Goal: Task Accomplishment & Management: Complete application form

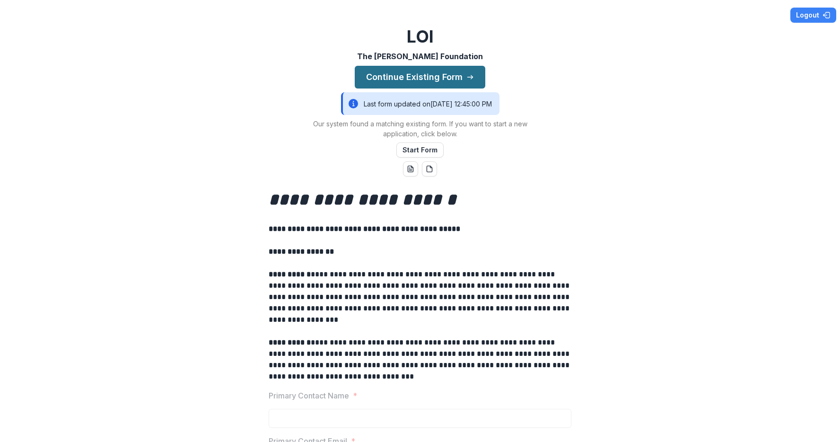
click at [434, 74] on button "Continue Existing Form" at bounding box center [420, 77] width 131 height 23
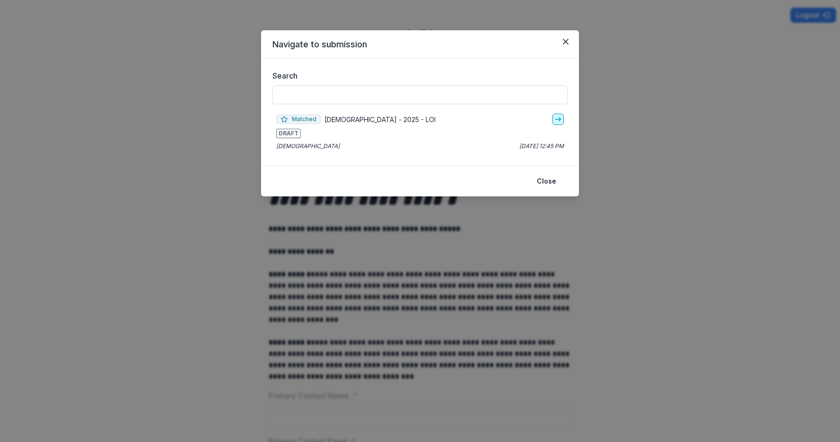
click at [561, 120] on icon "go-to" at bounding box center [558, 119] width 8 height 8
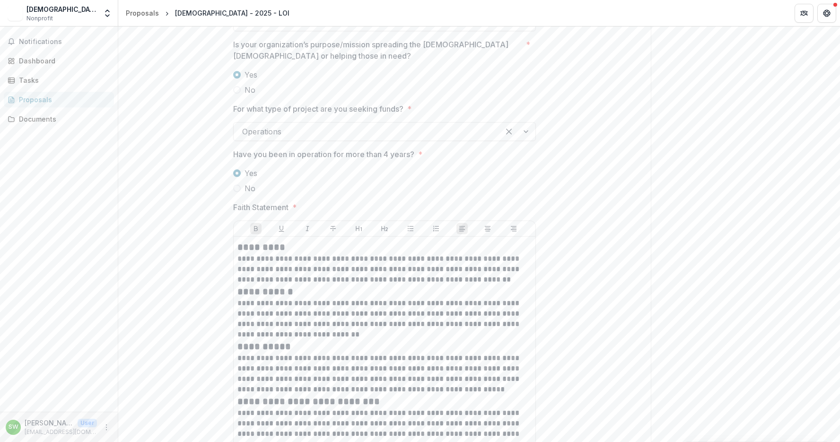
scroll to position [1403, 0]
click at [291, 129] on div at bounding box center [366, 130] width 249 height 13
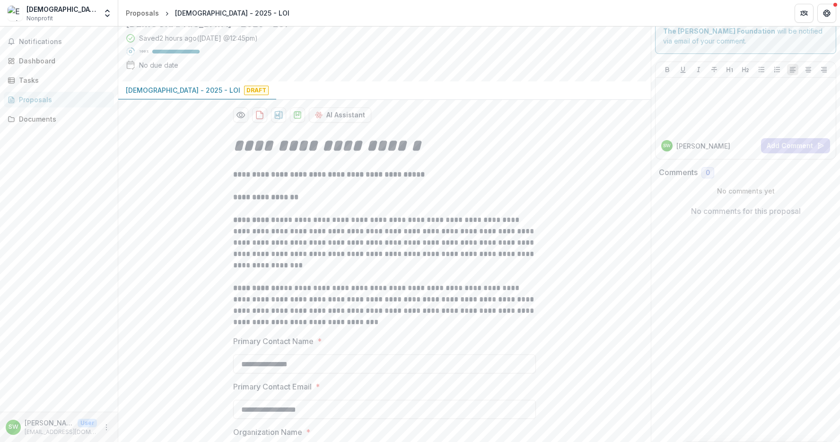
scroll to position [38, 0]
click at [410, 90] on div "Eastpoint Church - 2025 - LOI Draft" at bounding box center [384, 88] width 533 height 18
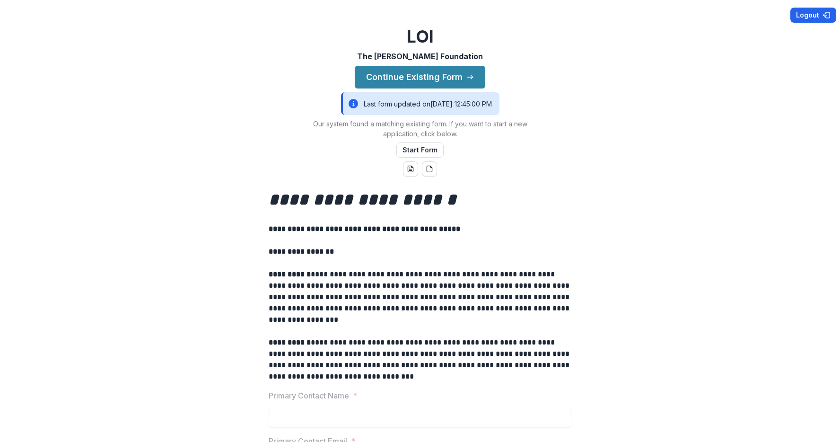
click at [811, 18] on button "Logout" at bounding box center [813, 15] width 46 height 15
